Goal: Transaction & Acquisition: Obtain resource

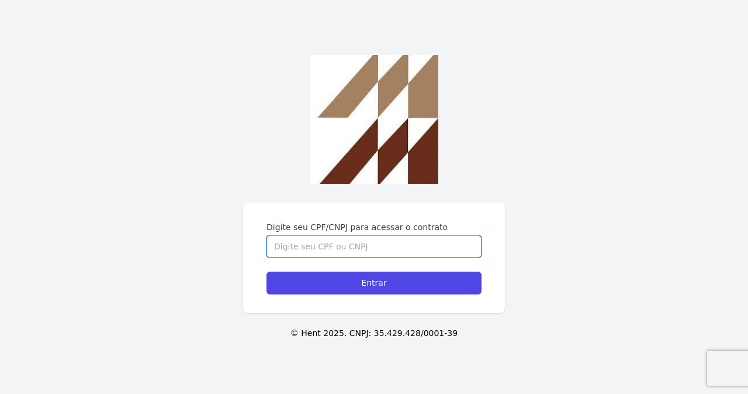
click at [349, 244] on input "Digite seu CPF/CNPJ para acessar o contrato" at bounding box center [374, 246] width 215 height 22
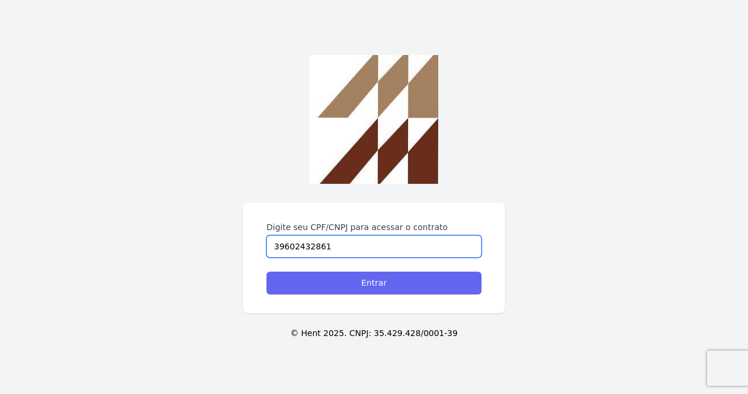
type input "39602432861"
click at [333, 281] on input "Entrar" at bounding box center [374, 282] width 215 height 23
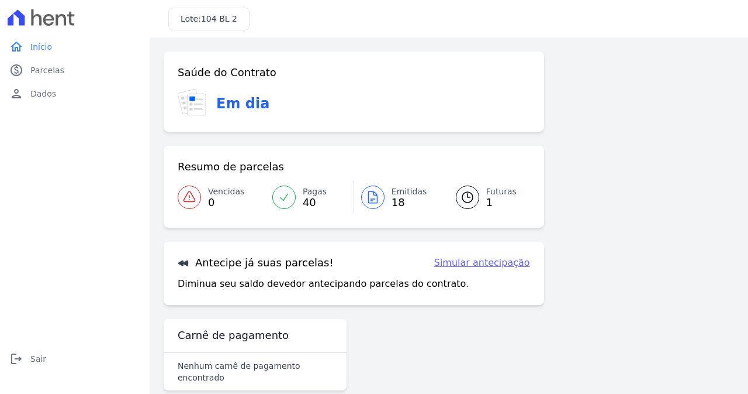
click at [481, 260] on link "Simular antecipação" at bounding box center [482, 263] width 96 height 14
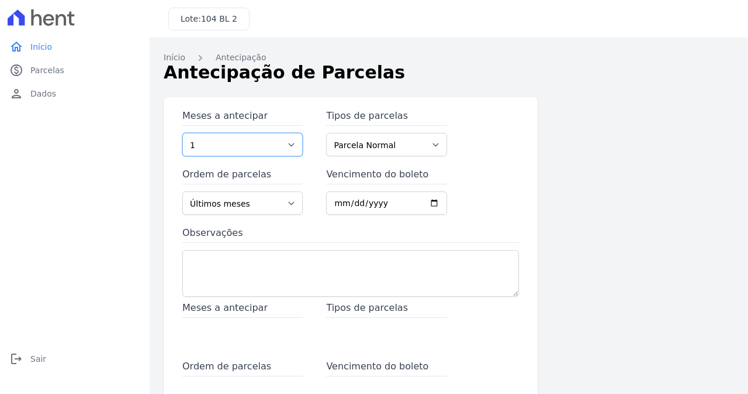
click at [289, 149] on select "1 2 3 4 5 6 7 8 9 10 11 12 13 14 15 16 17 18 19 20 21 22 23 24 25 26 27 28 29 3…" at bounding box center [242, 144] width 120 height 23
select select "60"
click at [182, 133] on select "1 2 3 4 5 6 7 8 9 10 11 12 13 14 15 16 17 18 19 20 21 22 23 24 25 26 27 28 29 3…" at bounding box center [242, 144] width 120 height 23
click at [387, 153] on select "Parcela Normal" at bounding box center [386, 144] width 120 height 23
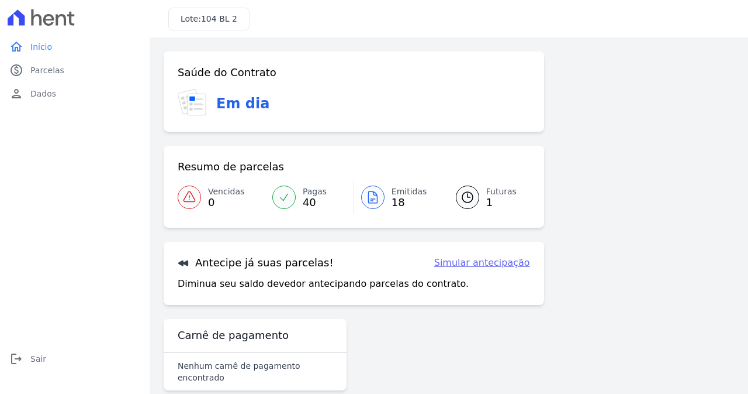
scroll to position [8, 0]
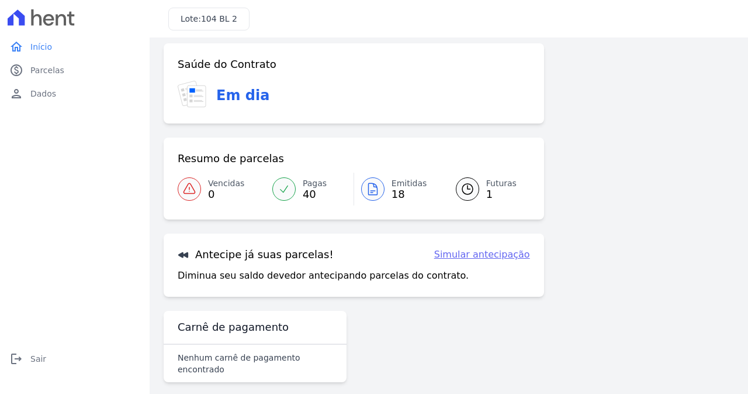
click at [392, 189] on span "18" at bounding box center [410, 193] width 36 height 9
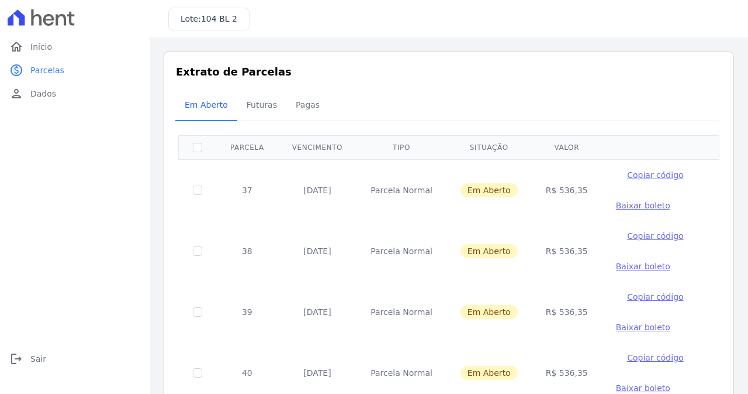
click at [616, 206] on span "Baixar boleto" at bounding box center [643, 205] width 54 height 9
click at [195, 195] on input "checkbox" at bounding box center [197, 189] width 9 height 9
checkbox input "true"
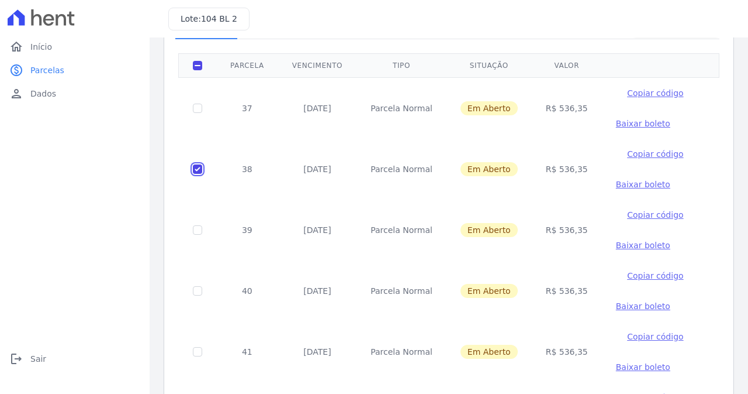
scroll to position [117, 0]
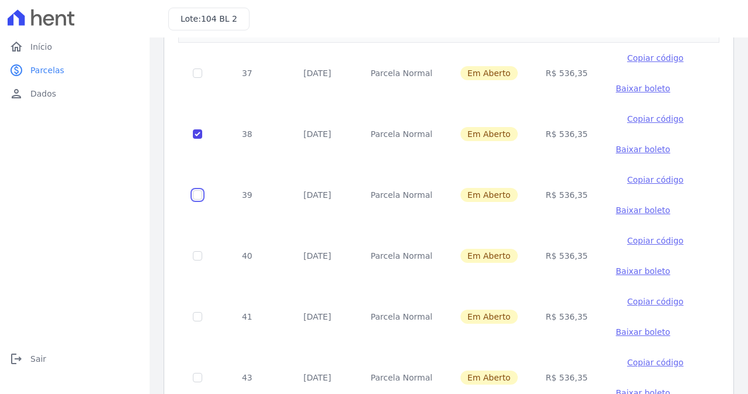
click at [198, 78] on input "checkbox" at bounding box center [197, 72] width 9 height 9
checkbox input "true"
click at [198, 78] on input "checkbox" at bounding box center [197, 72] width 9 height 9
checkbox input "true"
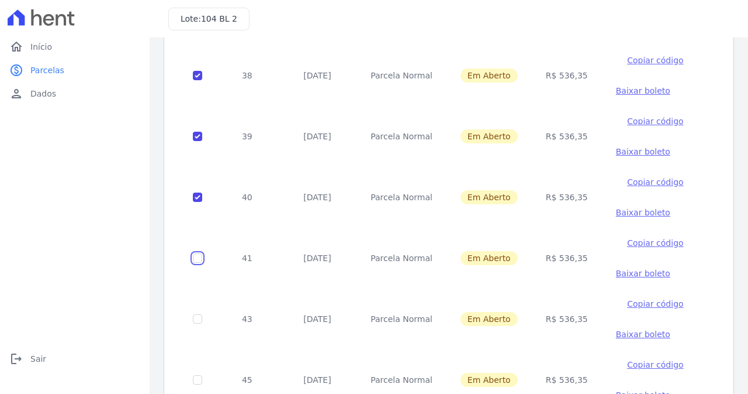
click at [193, 19] on input "checkbox" at bounding box center [197, 14] width 9 height 9
checkbox input "true"
click at [198, 19] on input "checkbox" at bounding box center [197, 14] width 9 height 9
checkbox input "true"
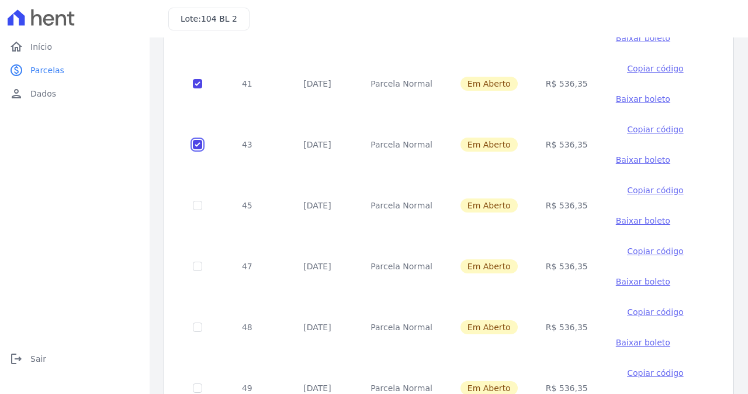
scroll to position [351, 0]
checkbox input "true"
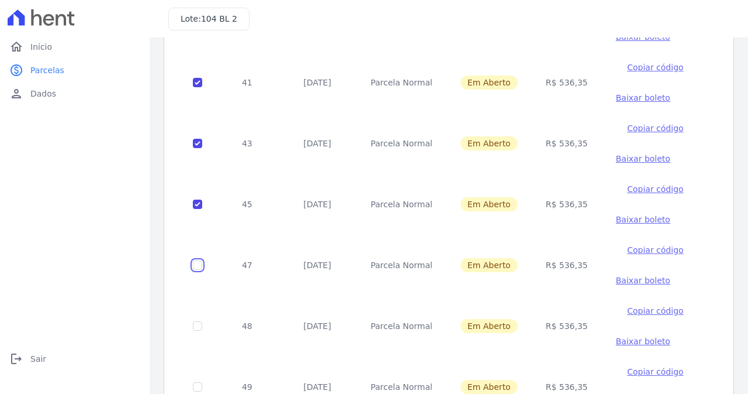
checkbox input "true"
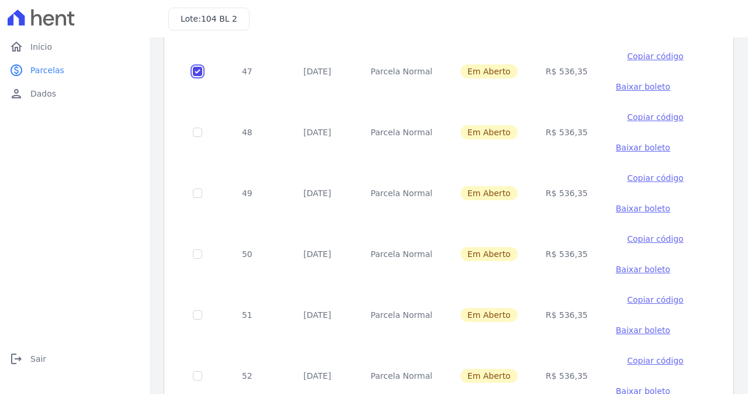
scroll to position [526, 0]
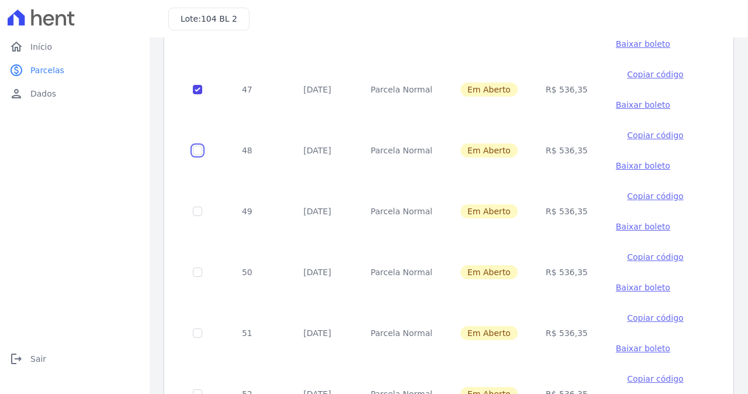
checkbox input "true"
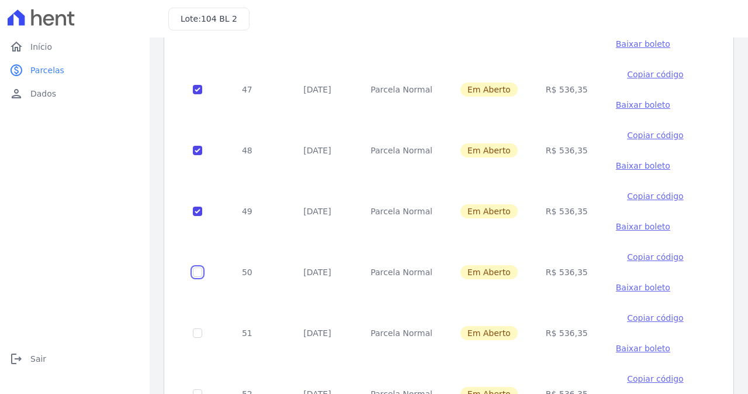
checkbox input "true"
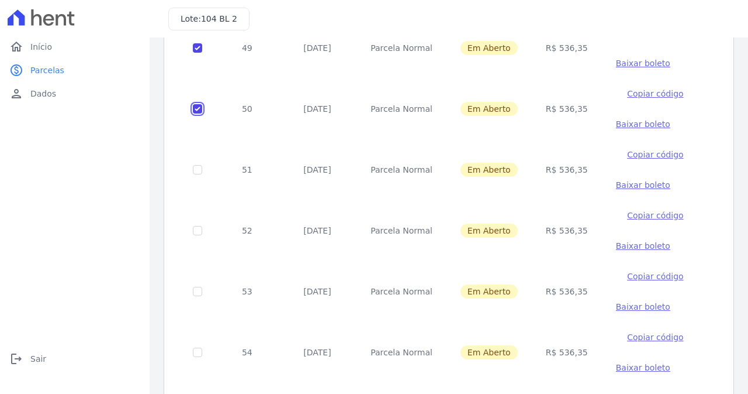
scroll to position [702, 0]
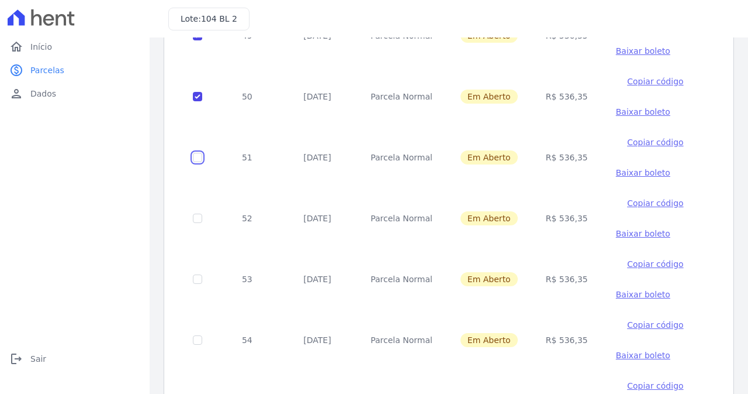
checkbox input "true"
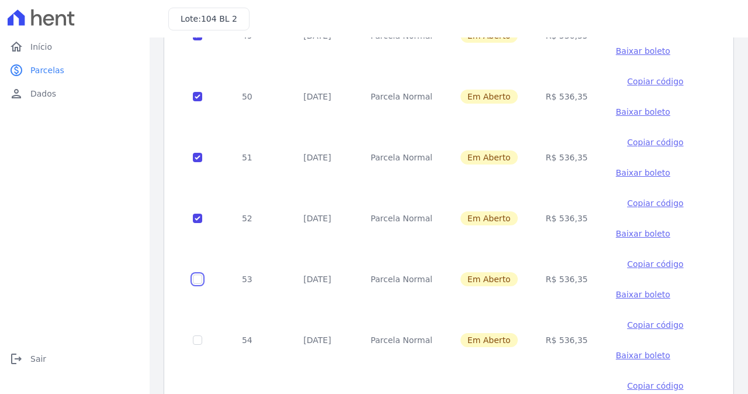
checkbox input "true"
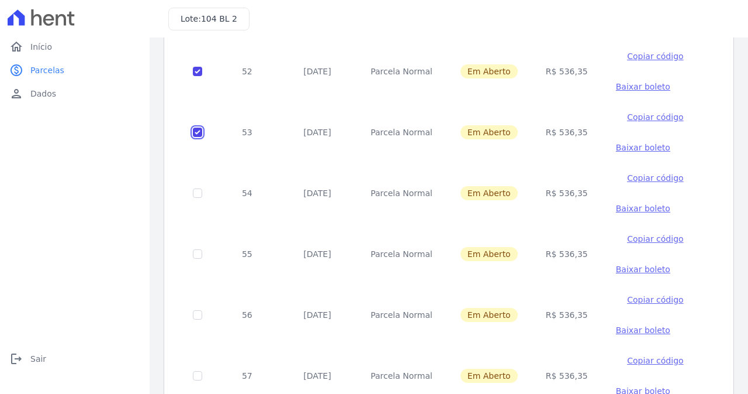
scroll to position [877, 0]
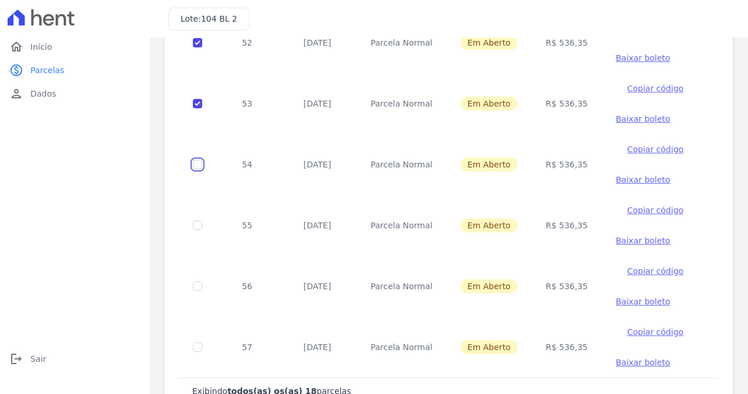
checkbox input "true"
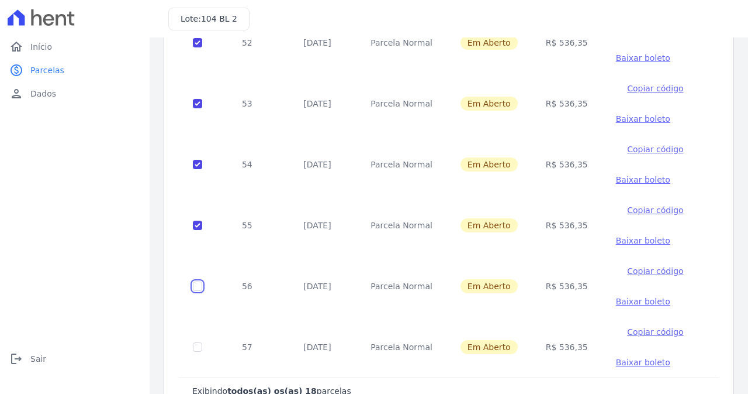
checkbox input "true"
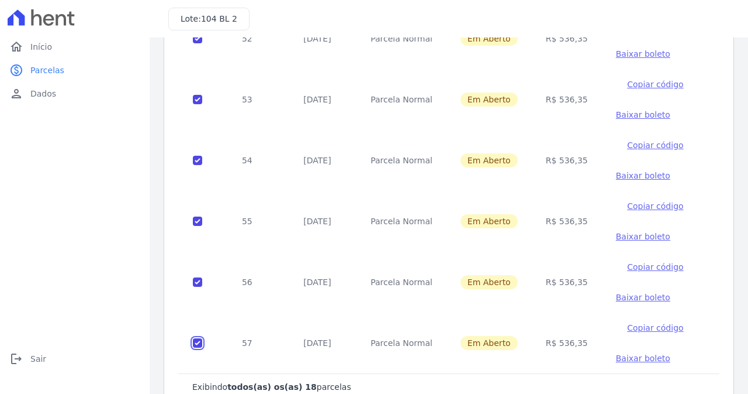
scroll to position [913, 0]
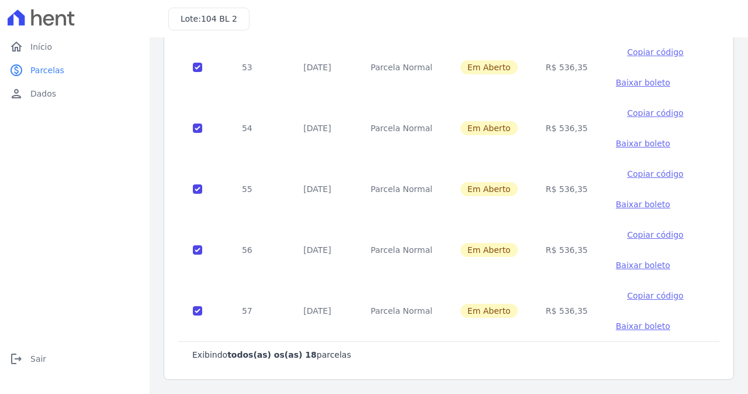
click at [625, 326] on span "Baixar boleto" at bounding box center [643, 325] width 54 height 9
click at [368, 42] on td "Parcela Normal" at bounding box center [402, 67] width 90 height 61
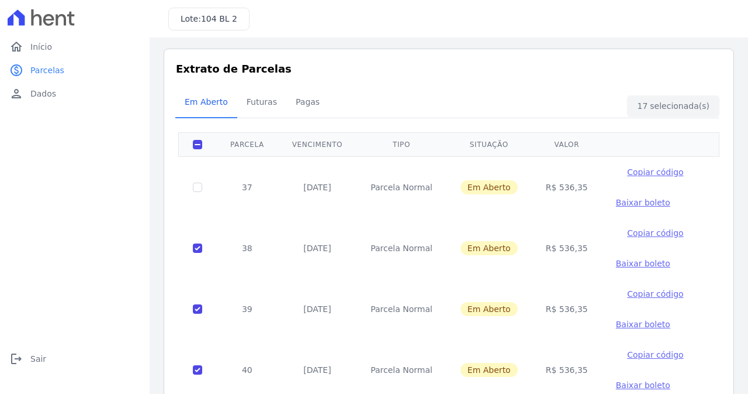
scroll to position [0, 0]
